Goal: Information Seeking & Learning: Understand process/instructions

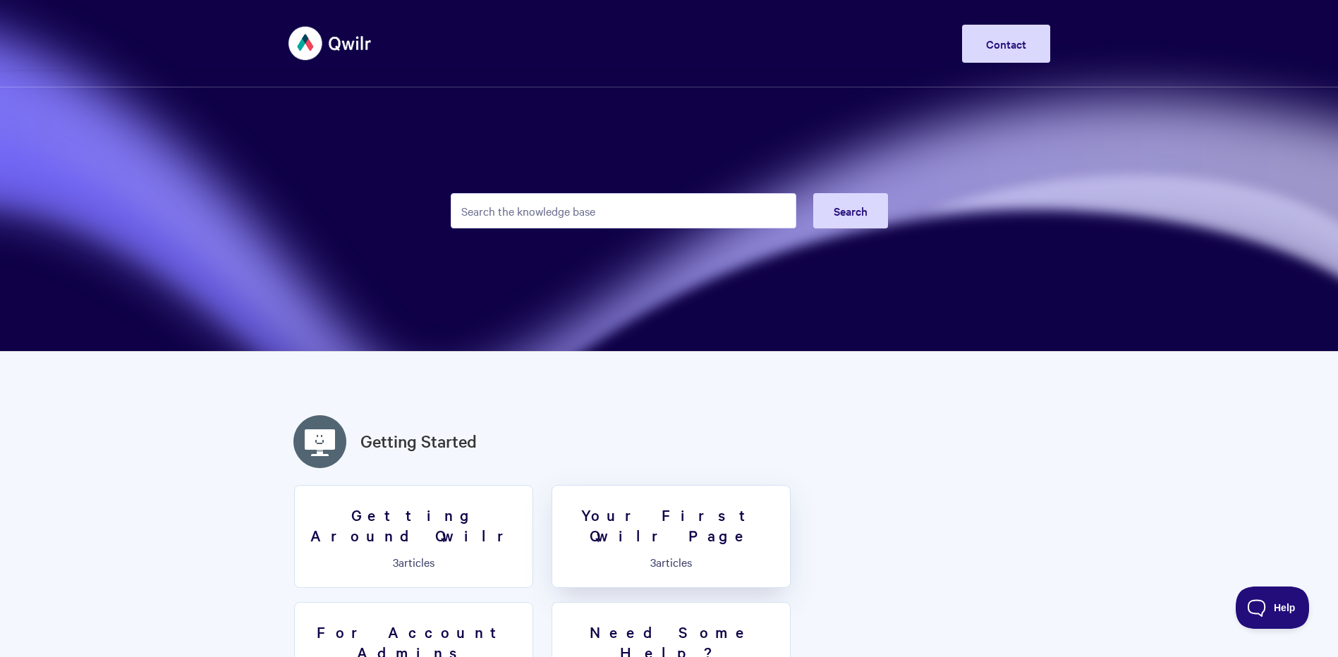
click at [652, 511] on h3 "Your First Qwilr Page" at bounding box center [671, 525] width 221 height 40
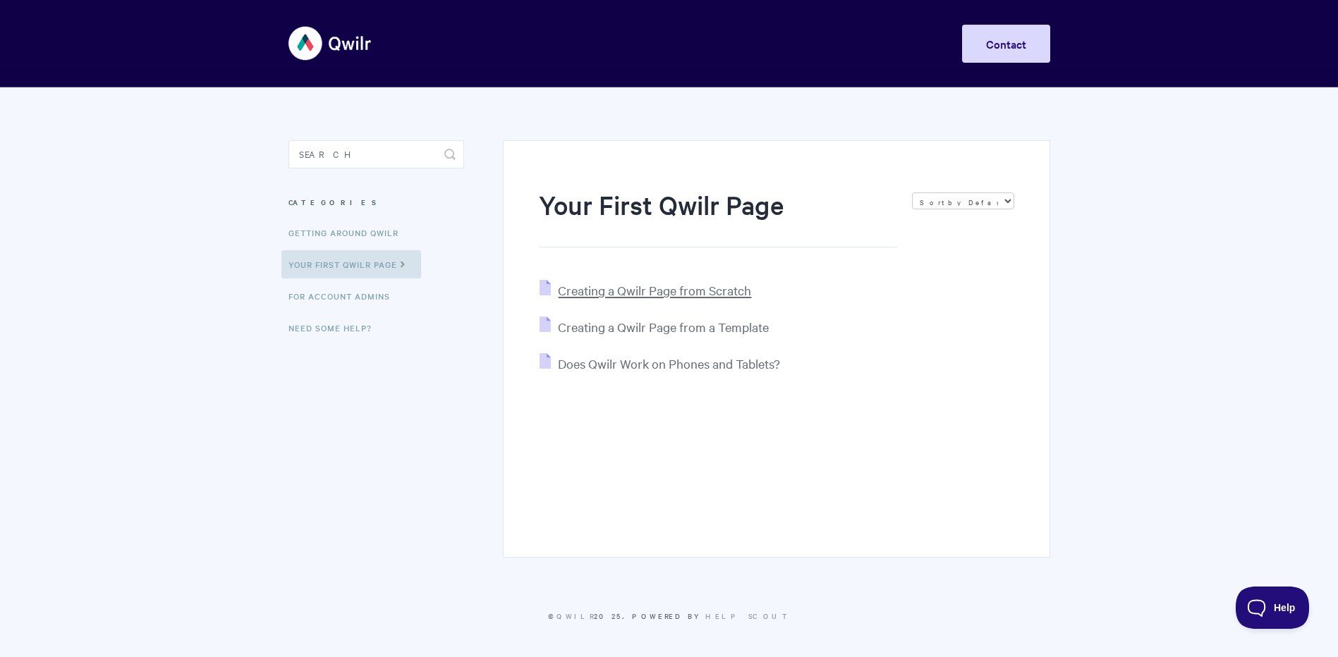
click at [665, 293] on span "Creating a Qwilr Page from Scratch" at bounding box center [654, 290] width 193 height 16
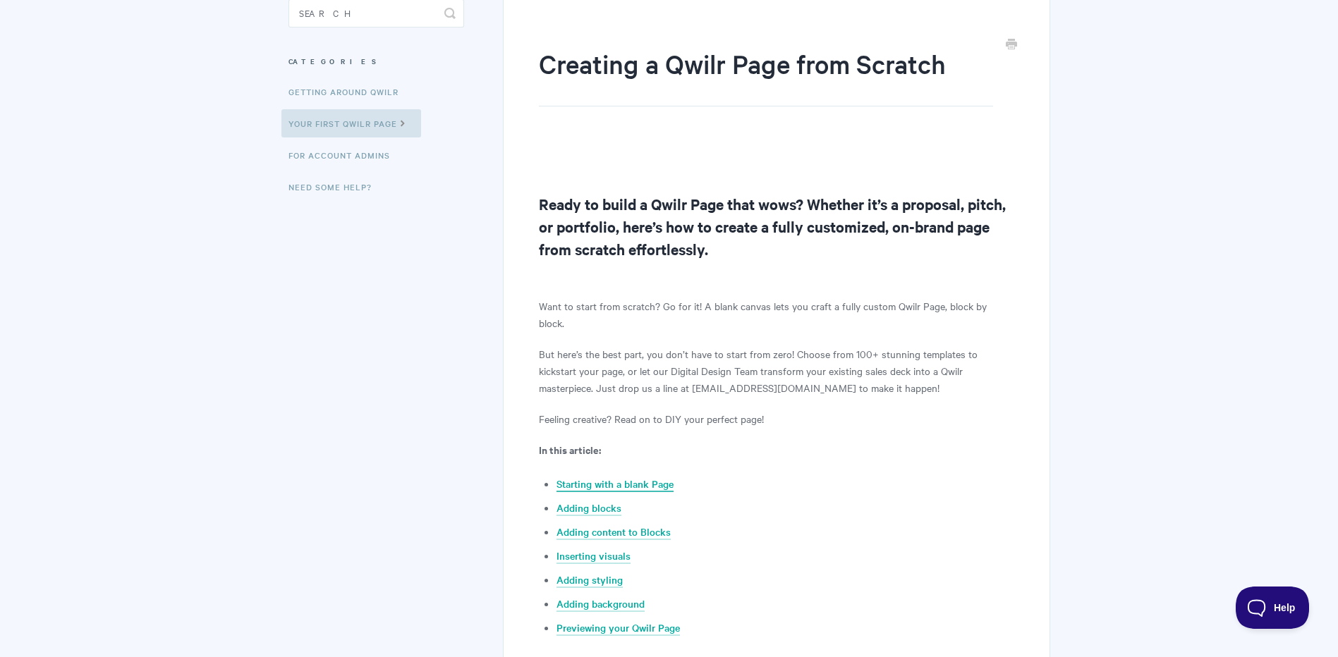
click at [635, 477] on link "Starting with a blank Page" at bounding box center [615, 485] width 117 height 16
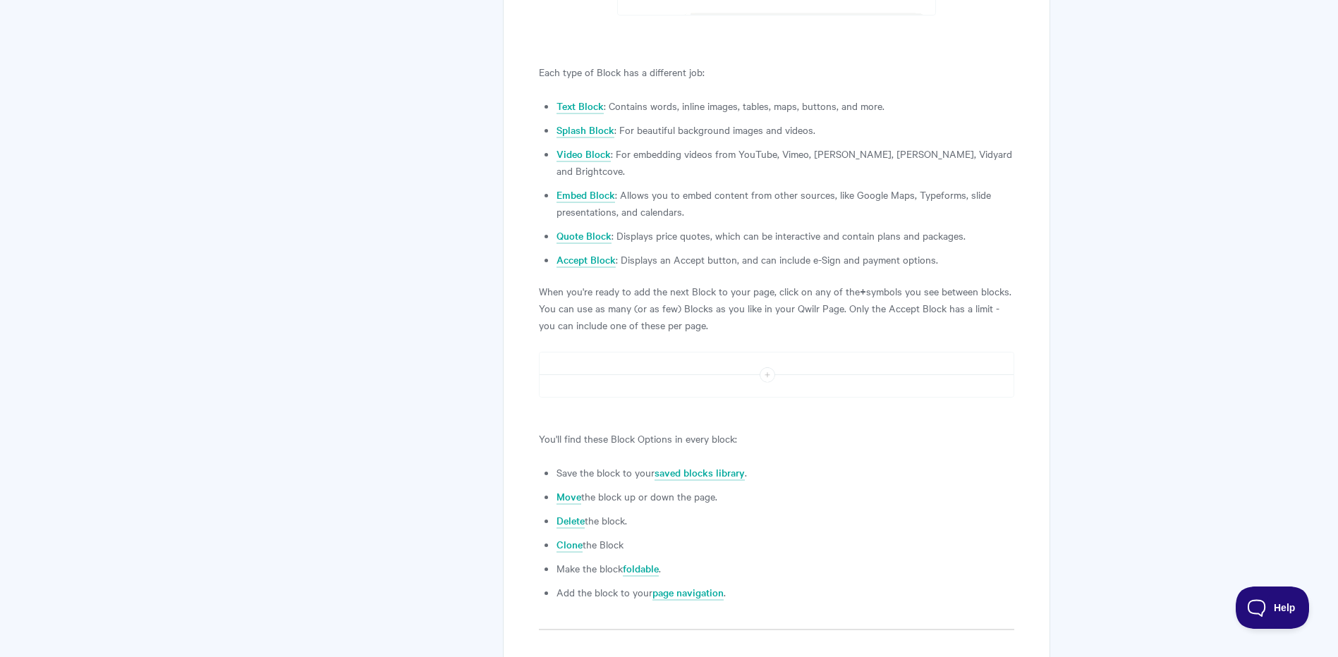
scroll to position [1588, 0]
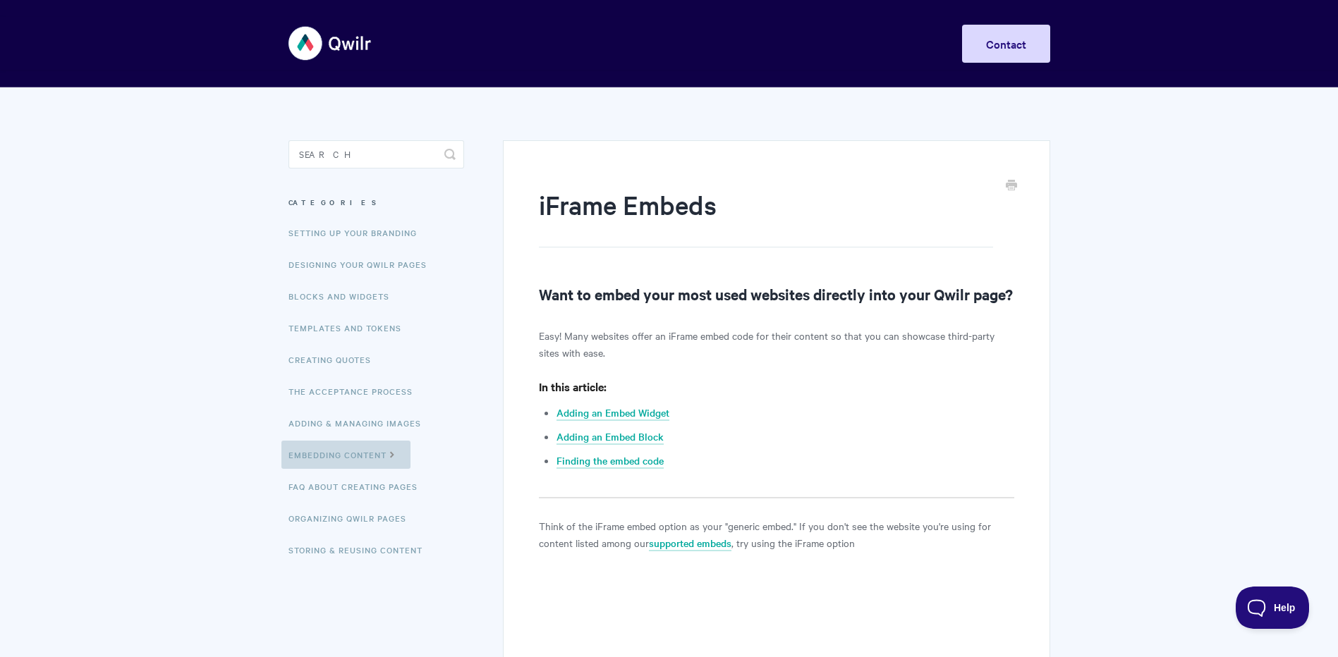
click at [345, 455] on link "Embedding Content" at bounding box center [345, 455] width 129 height 28
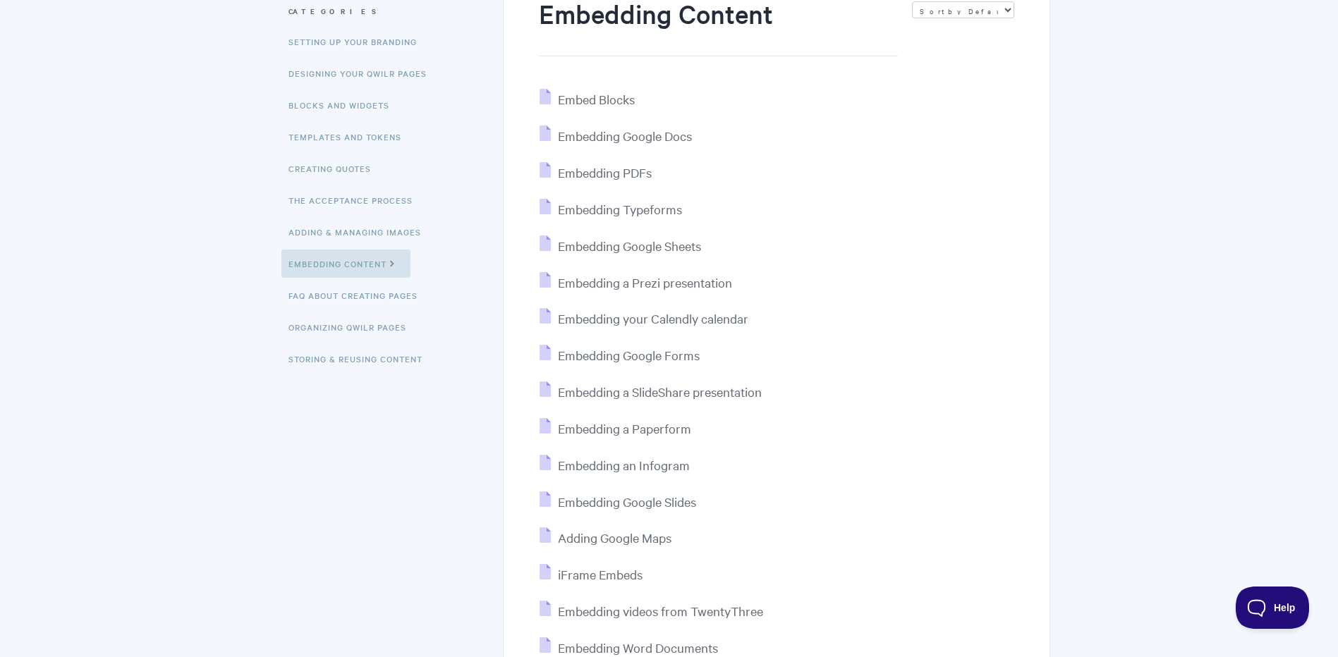
scroll to position [212, 0]
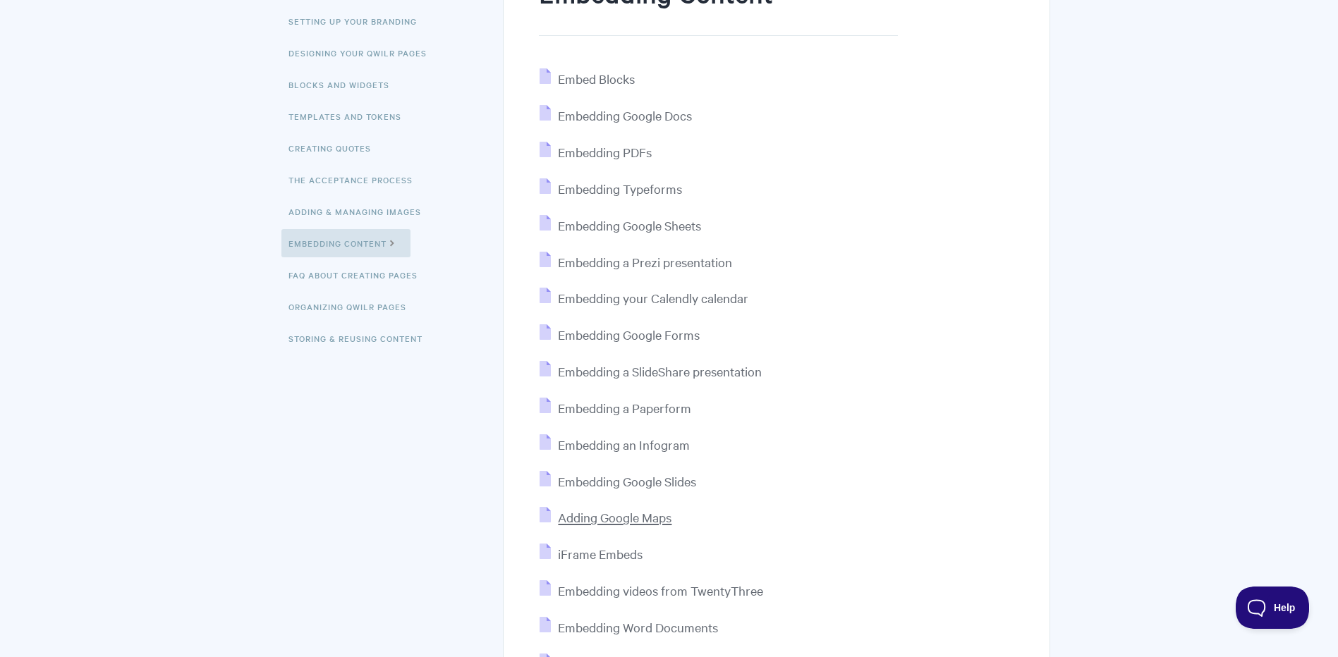
click at [631, 522] on span "Adding Google Maps" at bounding box center [615, 517] width 114 height 16
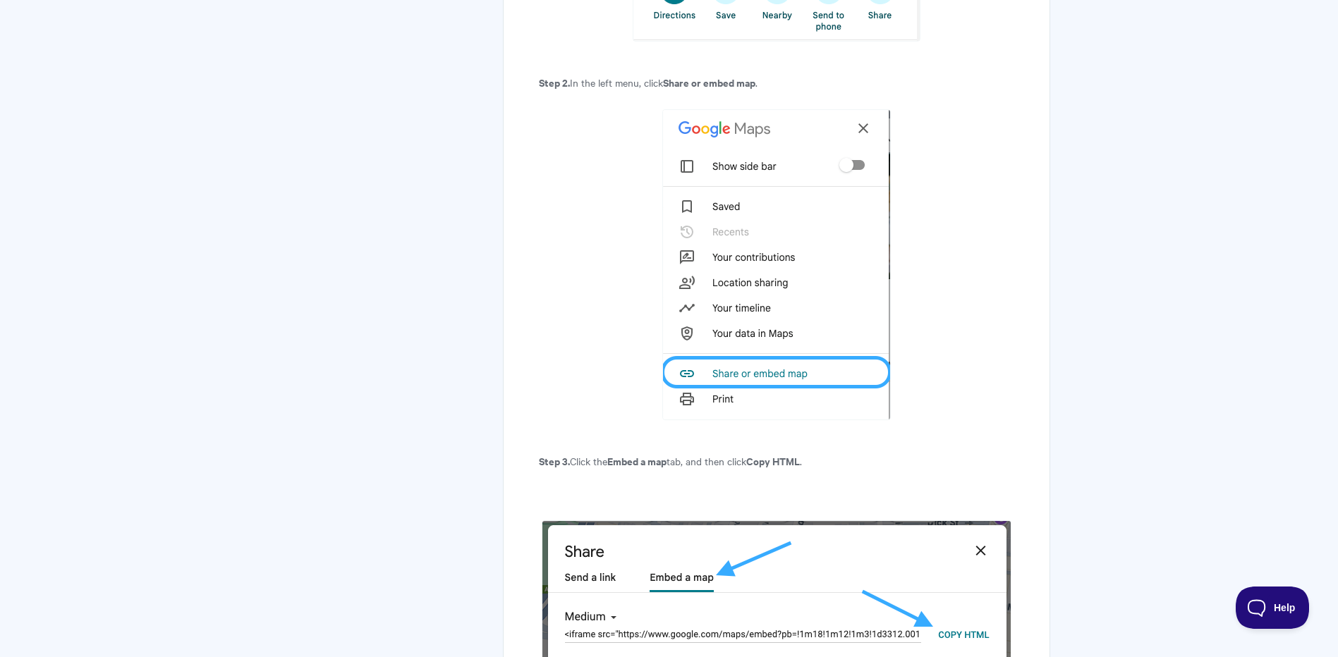
scroll to position [987, 0]
